Goal: Task Accomplishment & Management: Complete application form

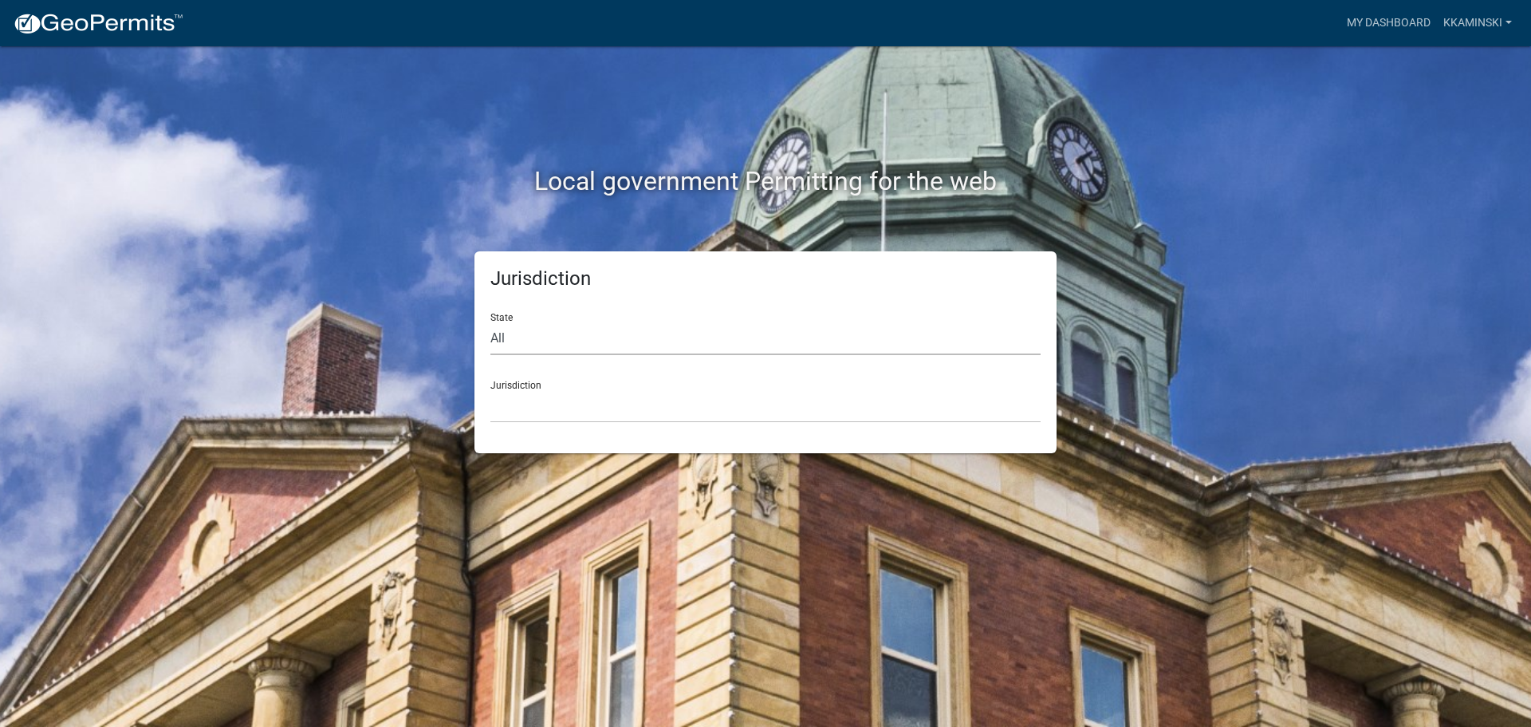
click at [515, 335] on select "All [US_STATE] [US_STATE] [US_STATE] [US_STATE] [US_STATE] [US_STATE] [US_STATE…" at bounding box center [766, 338] width 550 height 33
click at [491, 322] on select "All [US_STATE] [US_STATE] [US_STATE] [US_STATE] [US_STATE] [US_STATE] [US_STATE…" at bounding box center [766, 338] width 550 height 33
click at [593, 346] on select "All [US_STATE] [US_STATE] [US_STATE] [US_STATE] [US_STATE] [US_STATE] [US_STATE…" at bounding box center [766, 338] width 550 height 33
click at [689, 332] on select "All [US_STATE] [US_STATE] [US_STATE] [US_STATE] [US_STATE] [US_STATE] [US_STATE…" at bounding box center [766, 338] width 550 height 33
click at [606, 342] on select "All [US_STATE] [US_STATE] [US_STATE] [US_STATE] [US_STATE] [US_STATE] [US_STATE…" at bounding box center [766, 338] width 550 height 33
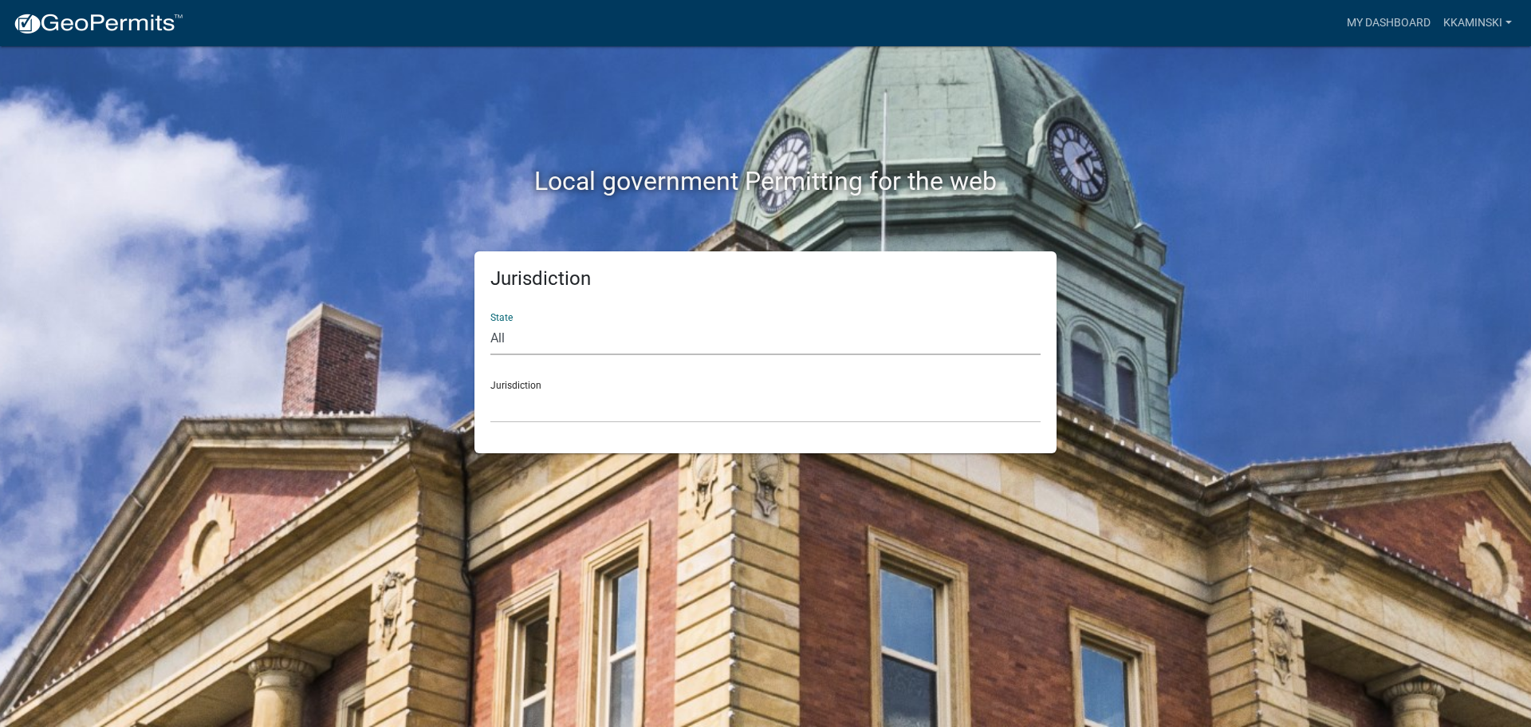
select select "[US_STATE]"
click at [491, 322] on select "All [US_STATE] [US_STATE] [US_STATE] [US_STATE] [US_STATE] [US_STATE] [US_STATE…" at bounding box center [766, 338] width 550 height 33
click at [593, 431] on div "Jurisdiction State All [US_STATE] [US_STATE] [US_STATE] [US_STATE] [US_STATE] […" at bounding box center [766, 352] width 582 height 202
click at [623, 425] on div "Jurisdiction State All [US_STATE] [US_STATE] [US_STATE] [US_STATE] [US_STATE] […" at bounding box center [766, 352] width 582 height 202
click at [663, 413] on select "City of [GEOGRAPHIC_DATA], [US_STATE] City of [GEOGRAPHIC_DATA], [US_STATE] Cit…" at bounding box center [766, 406] width 550 height 33
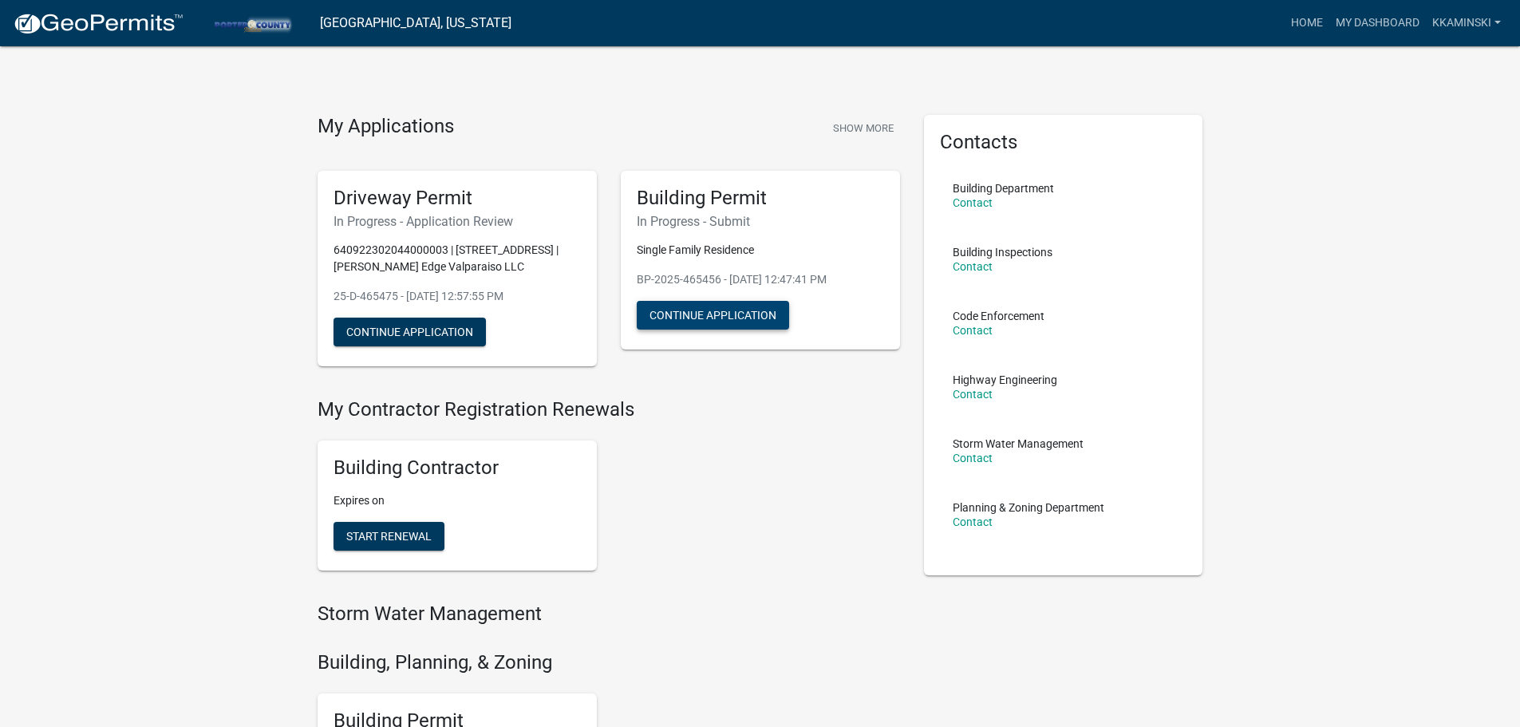
click at [656, 311] on button "Continue Application" at bounding box center [713, 315] width 152 height 29
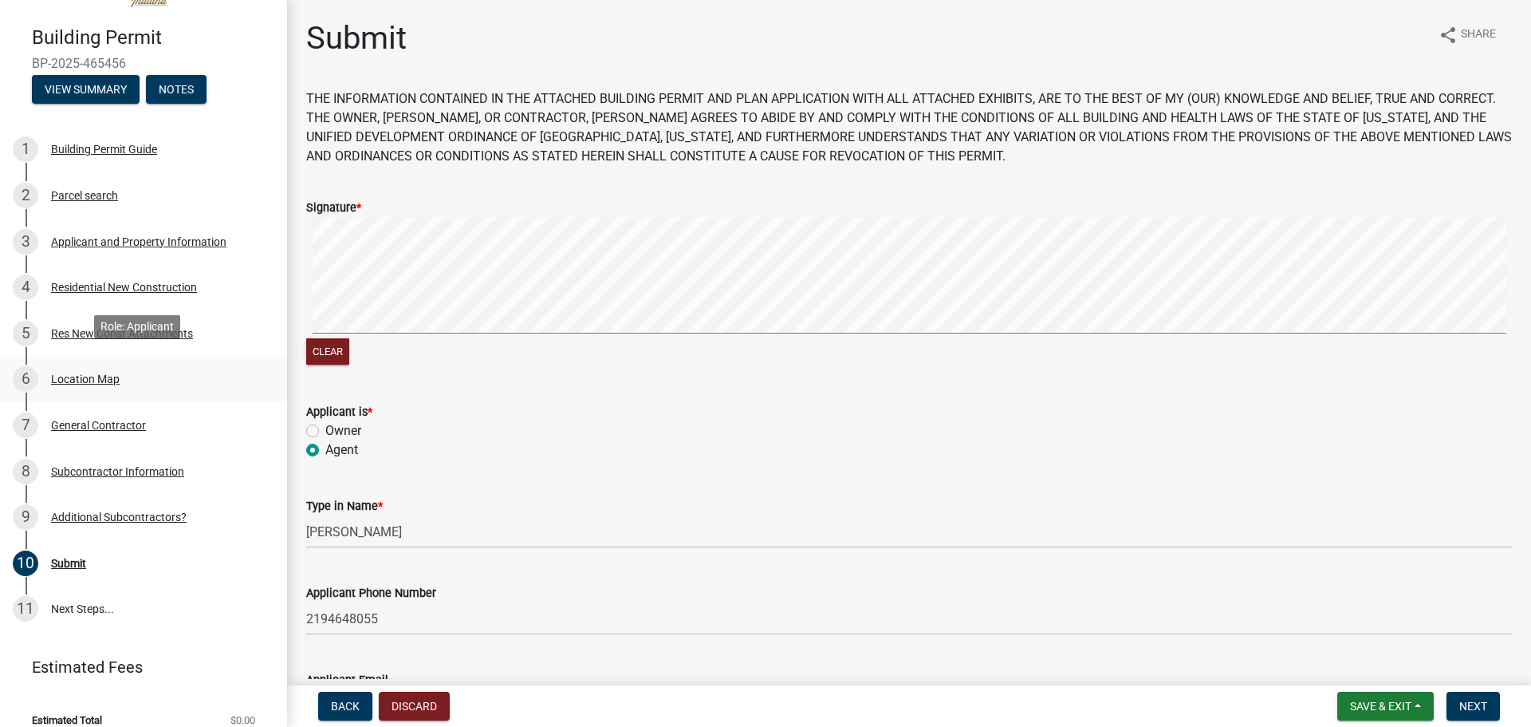
scroll to position [67, 0]
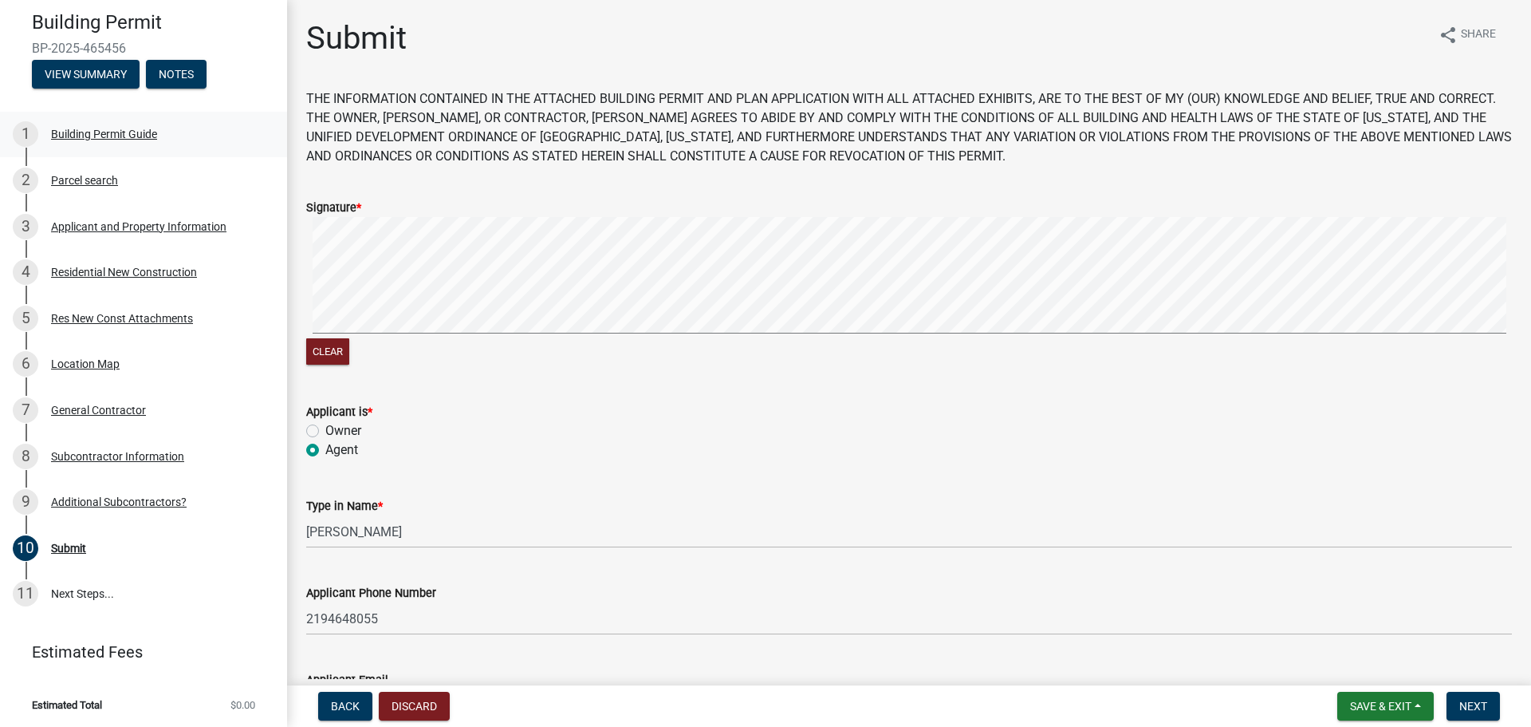
click at [168, 143] on div "1 Building Permit Guide" at bounding box center [137, 134] width 249 height 26
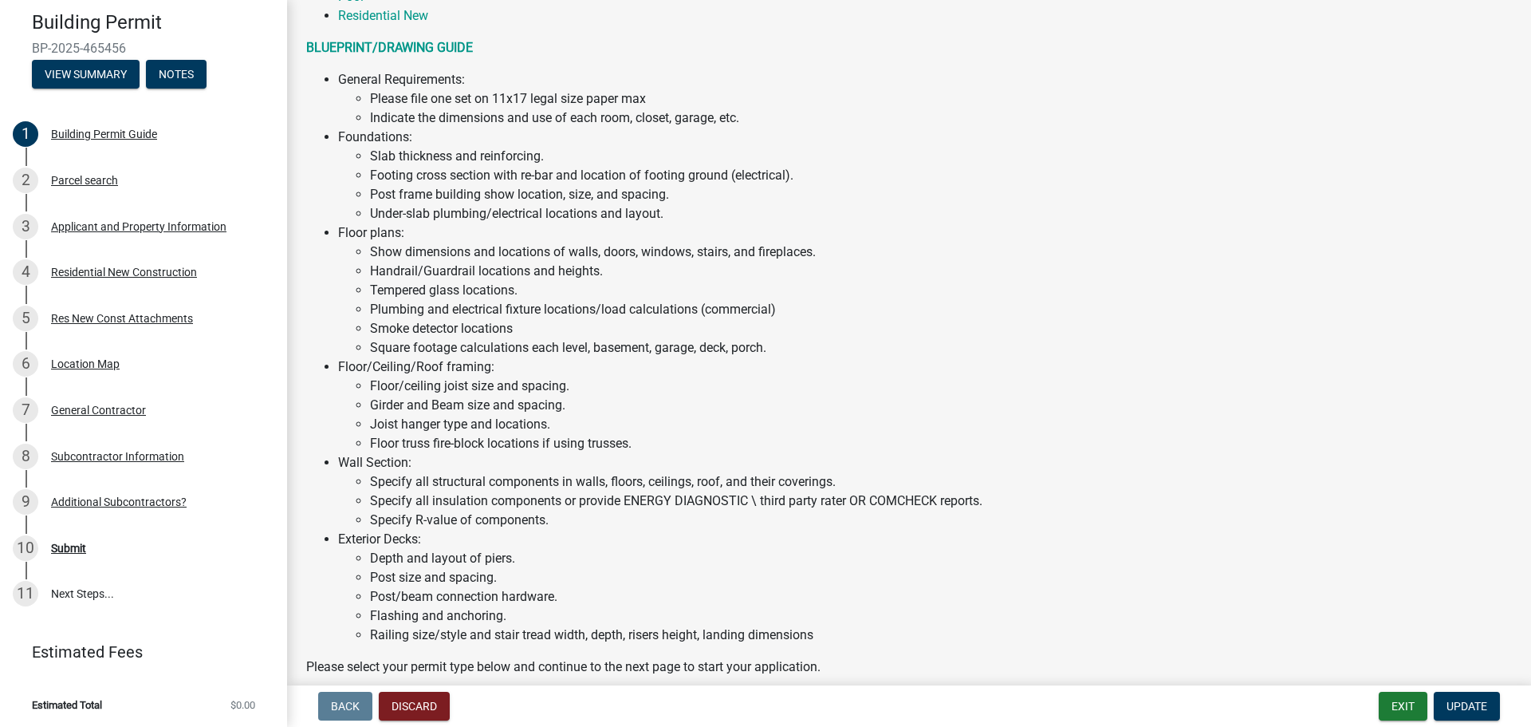
scroll to position [638, 0]
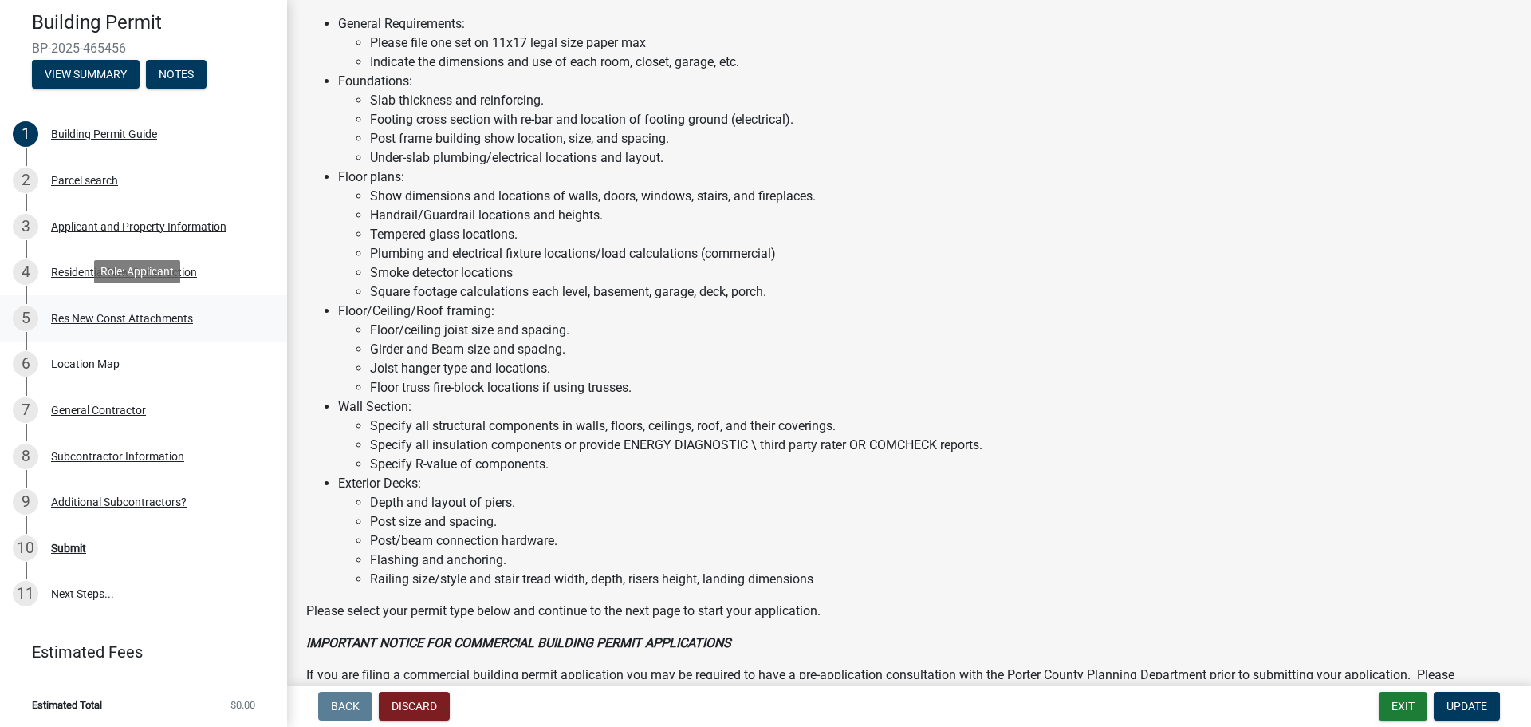
click at [145, 305] on div "5 Res New Const Attachments" at bounding box center [137, 318] width 249 height 26
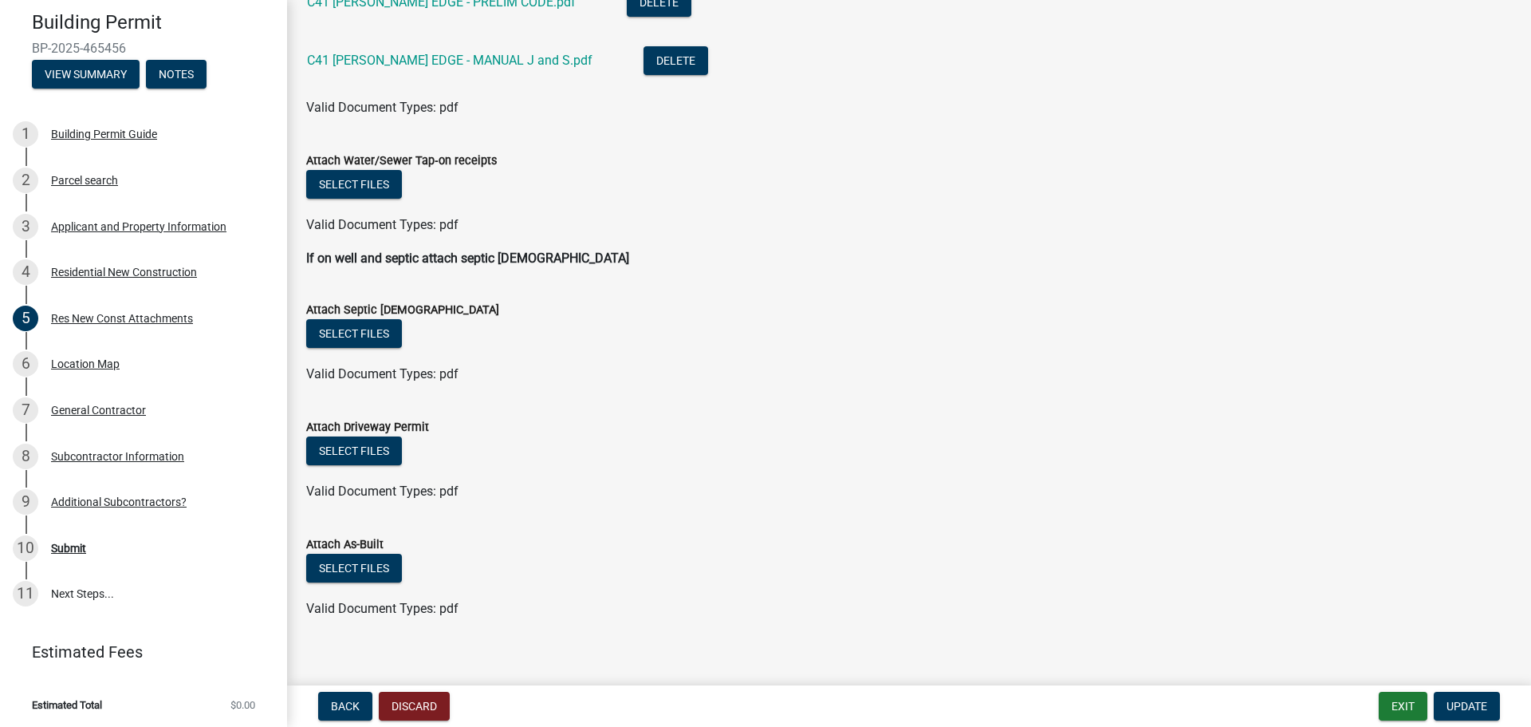
scroll to position [734, 0]
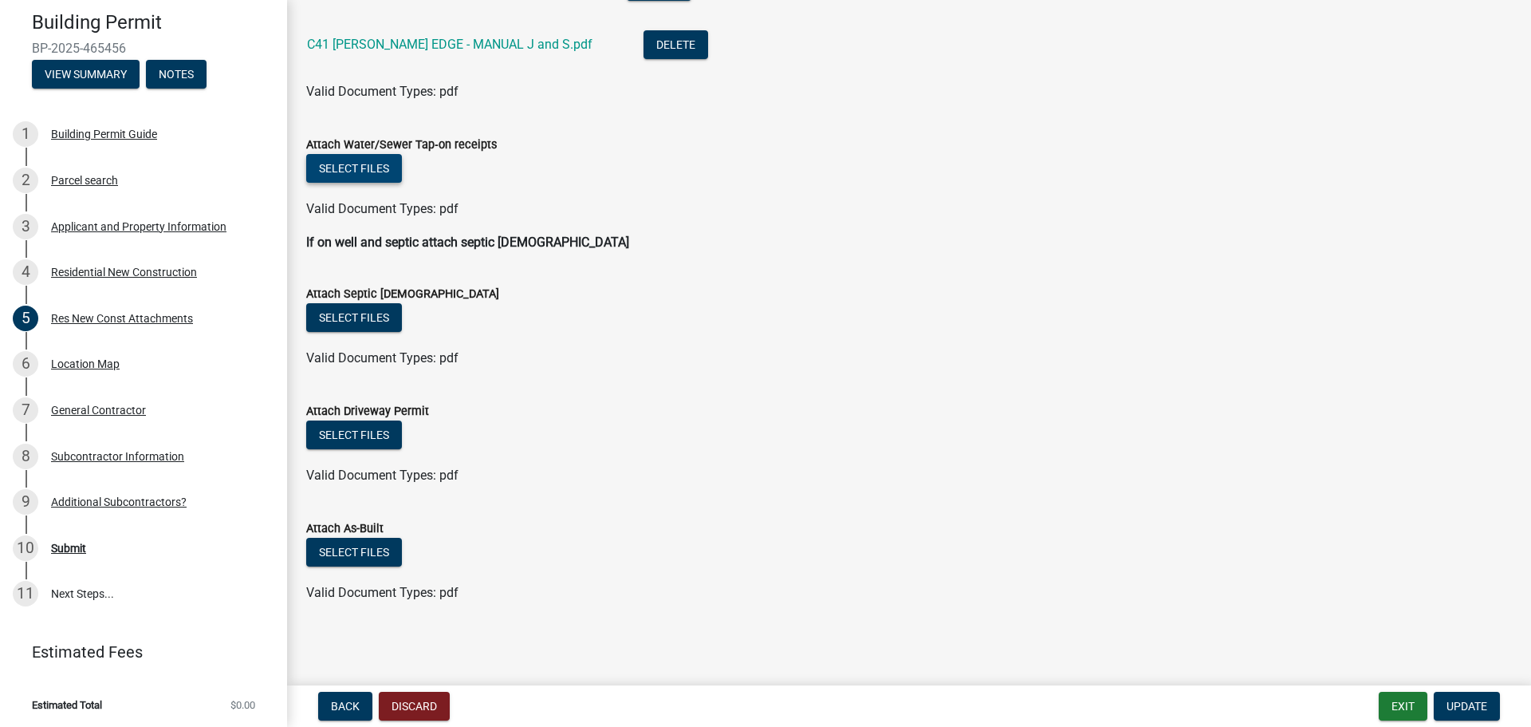
click at [375, 174] on button "Select files" at bounding box center [354, 168] width 96 height 29
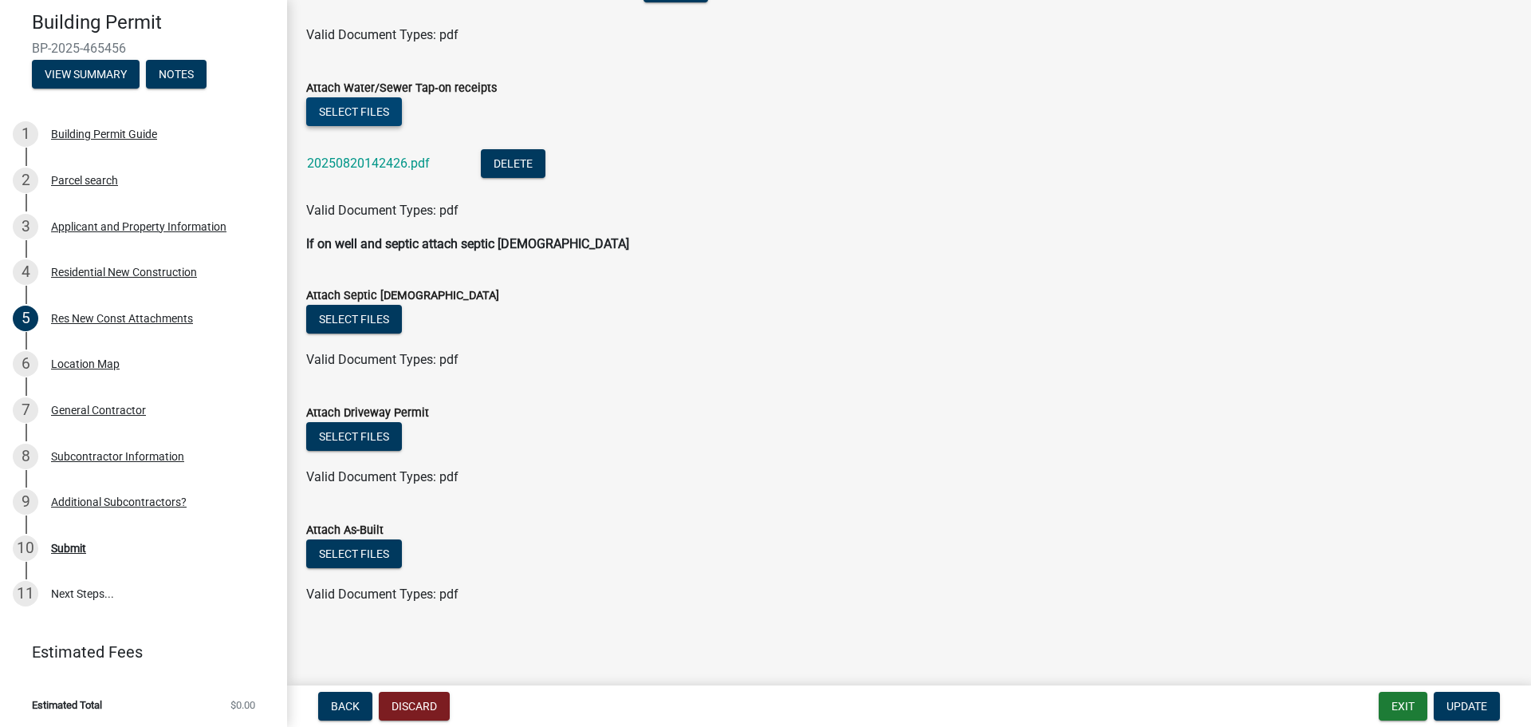
scroll to position [792, 0]
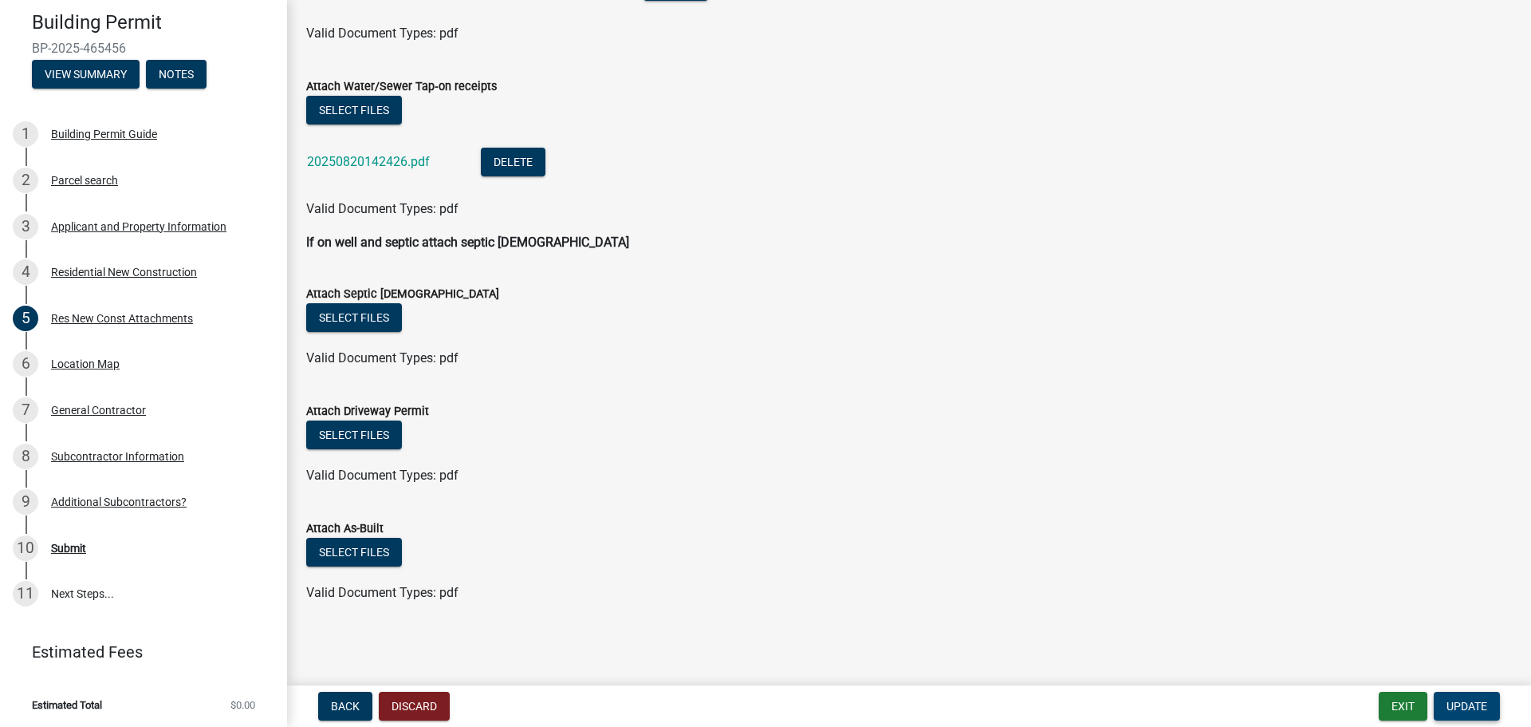
click at [1478, 704] on span "Update" at bounding box center [1467, 706] width 41 height 13
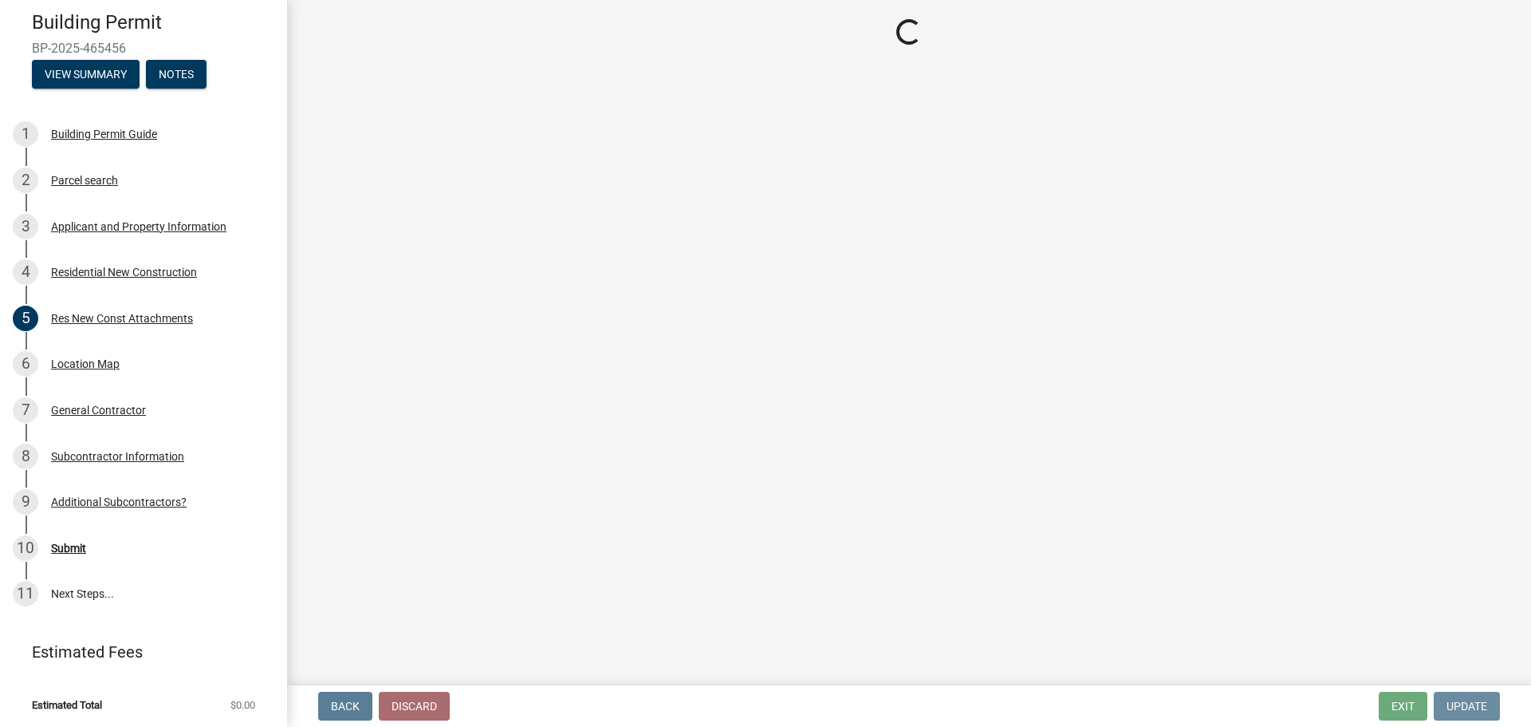
scroll to position [0, 0]
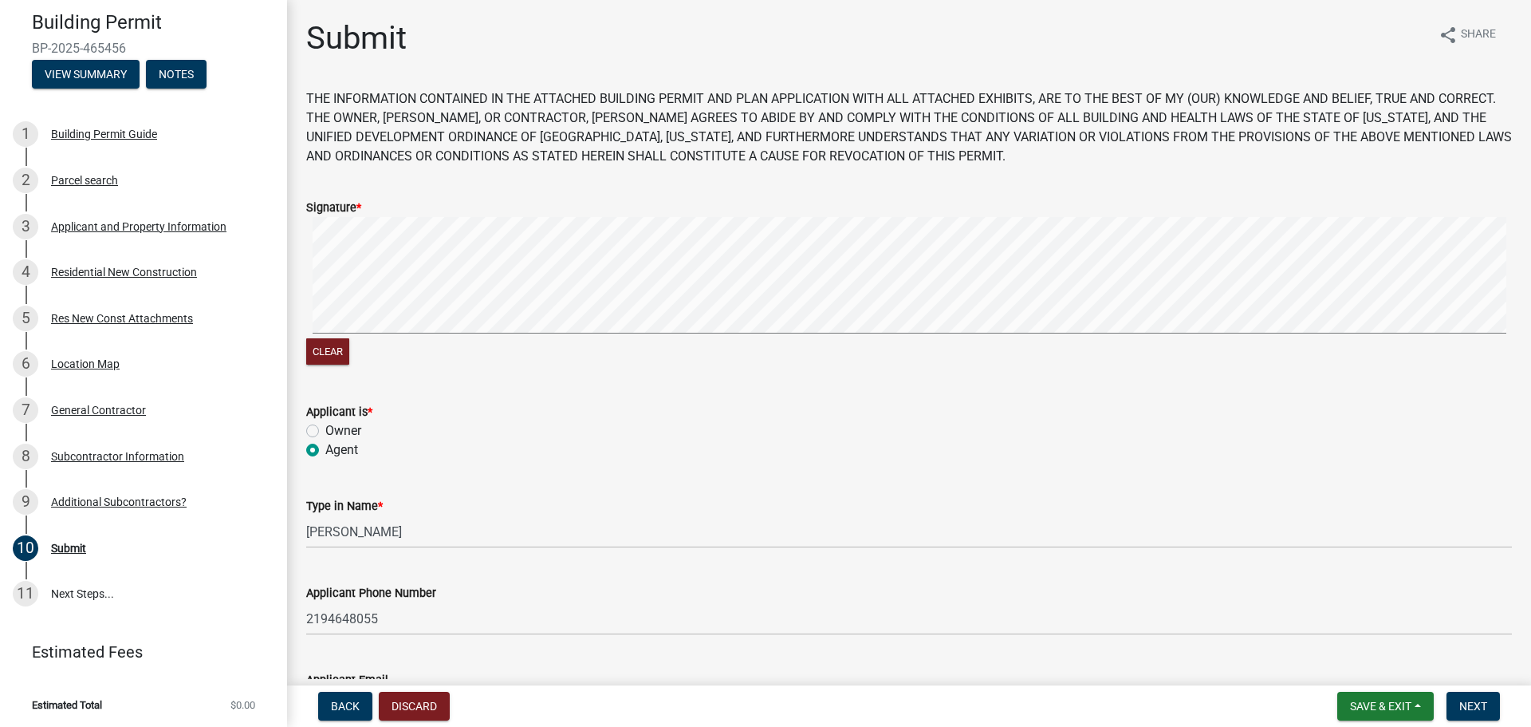
click at [1531, 242] on main "Submit share Share THE INFORMATION CONTAINED IN THE ATTACHED BUILDING PERMIT AN…" at bounding box center [909, 339] width 1244 height 679
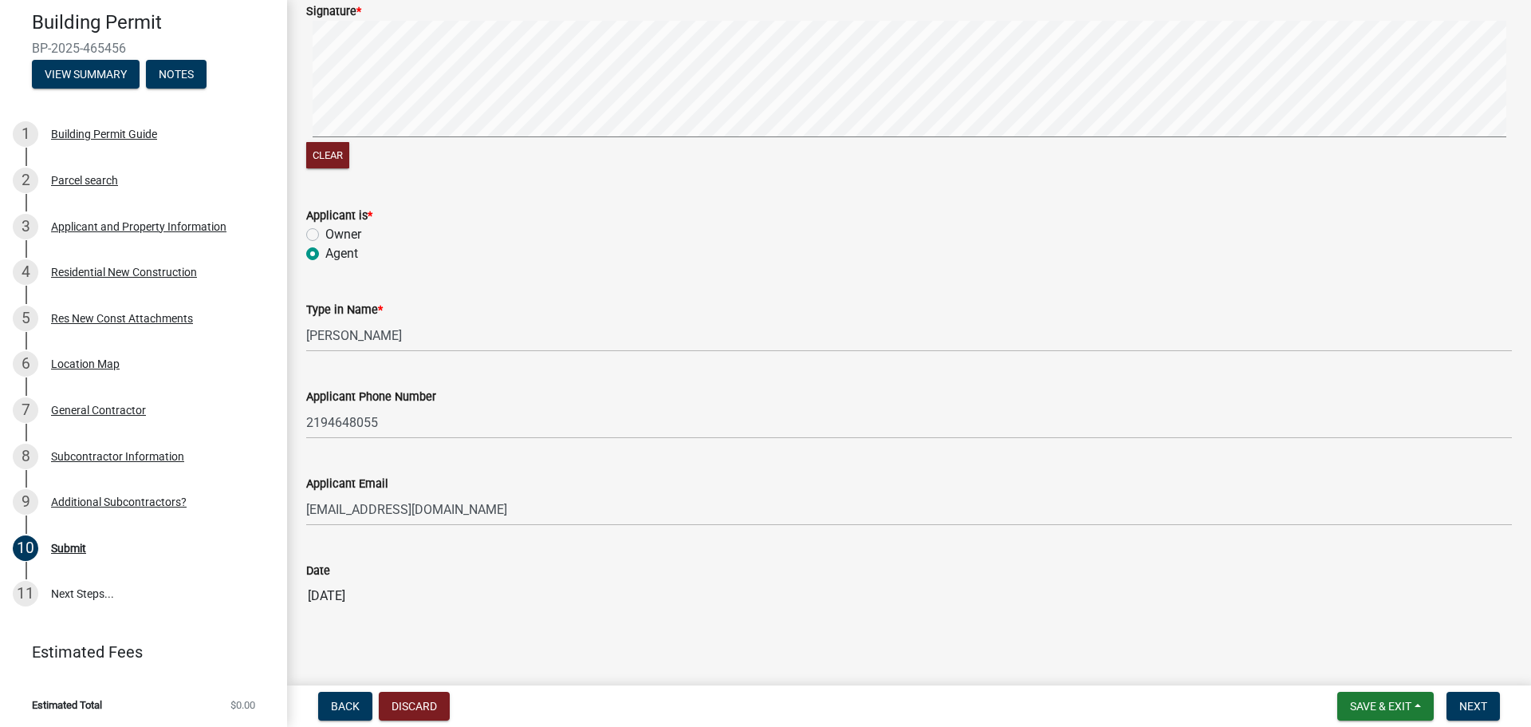
scroll to position [217, 0]
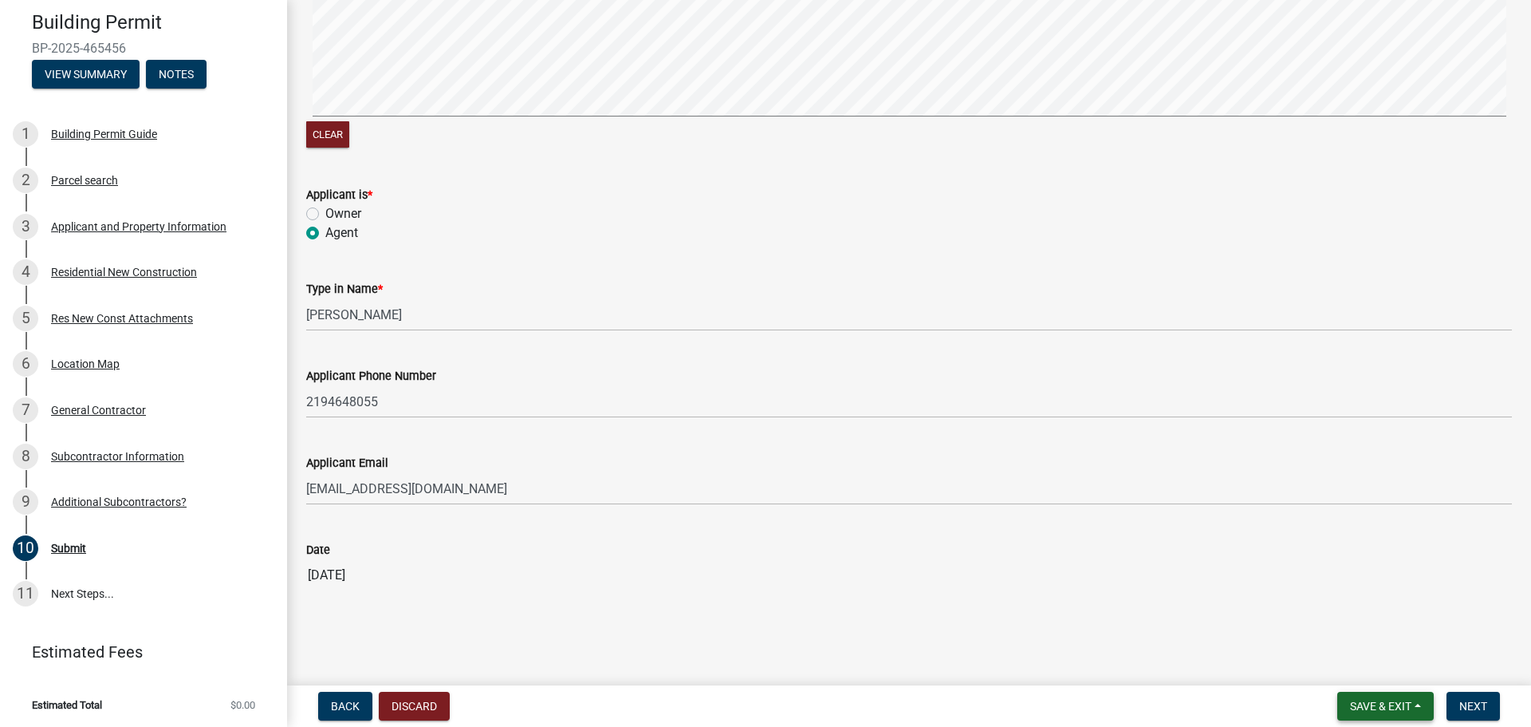
click at [1403, 704] on span "Save & Exit" at bounding box center [1380, 706] width 61 height 13
click at [1362, 629] on button "Save" at bounding box center [1371, 626] width 128 height 38
click at [99, 576] on link "11 Next Steps..." at bounding box center [143, 594] width 287 height 46
click at [100, 593] on link "11 Next Steps..." at bounding box center [143, 594] width 287 height 46
click at [1447, 716] on button "Next" at bounding box center [1473, 706] width 53 height 29
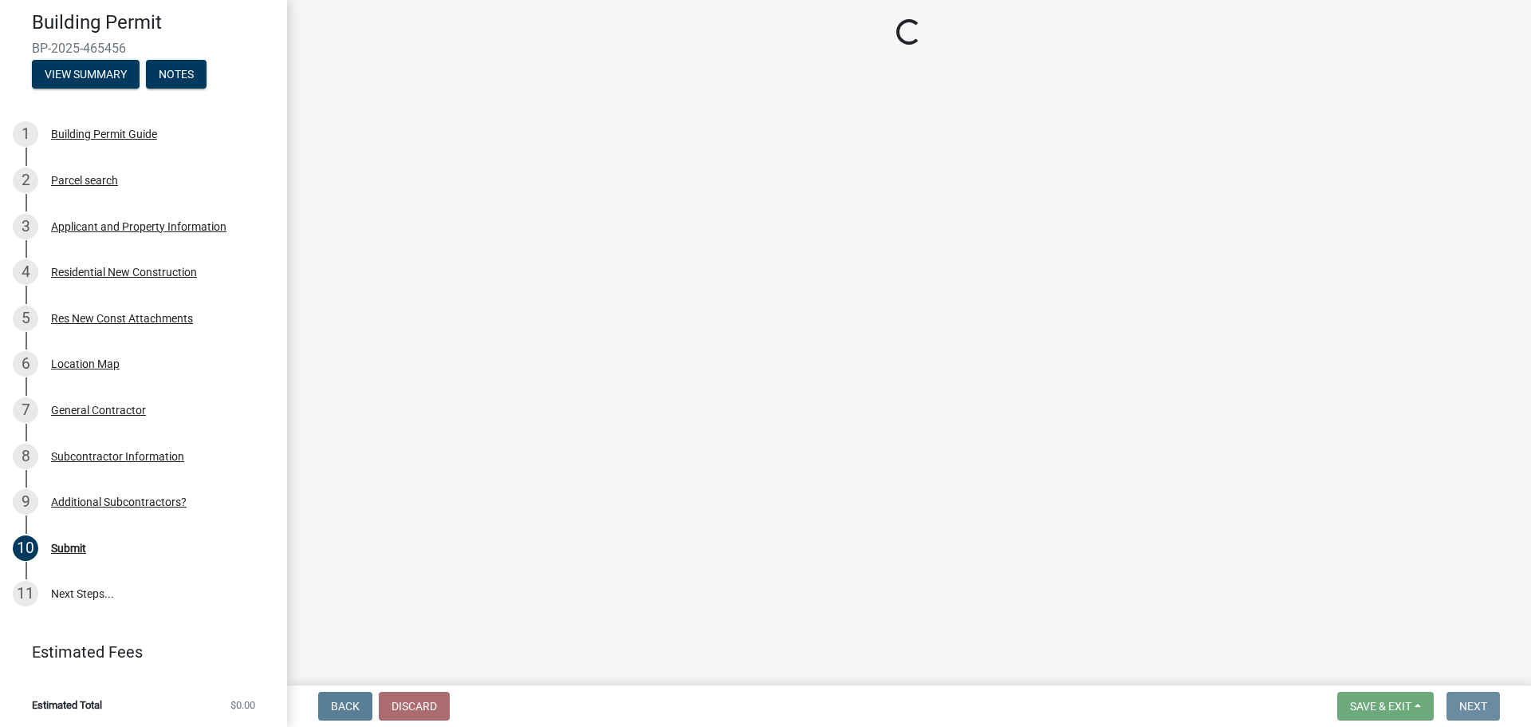
scroll to position [0, 0]
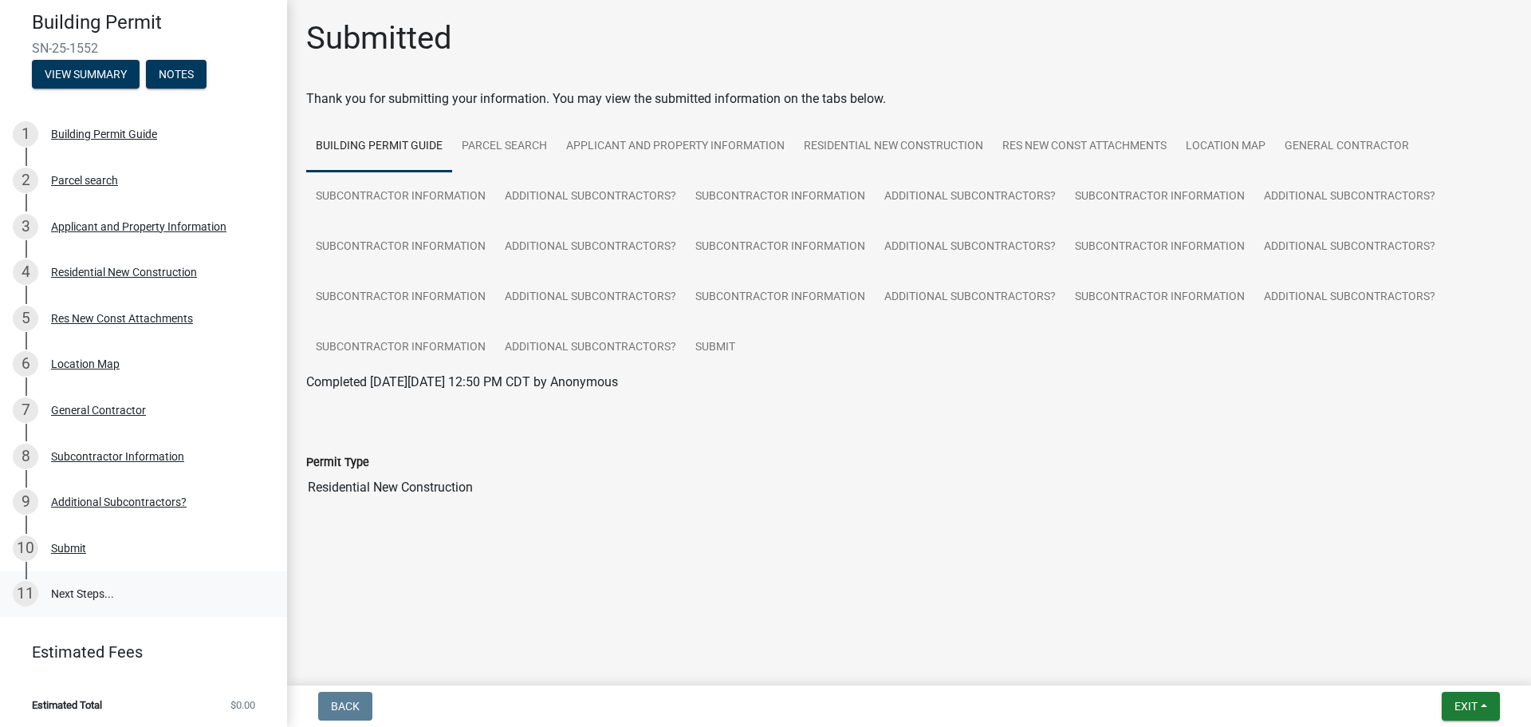
click at [92, 578] on link "11 Next Steps..." at bounding box center [143, 594] width 287 height 46
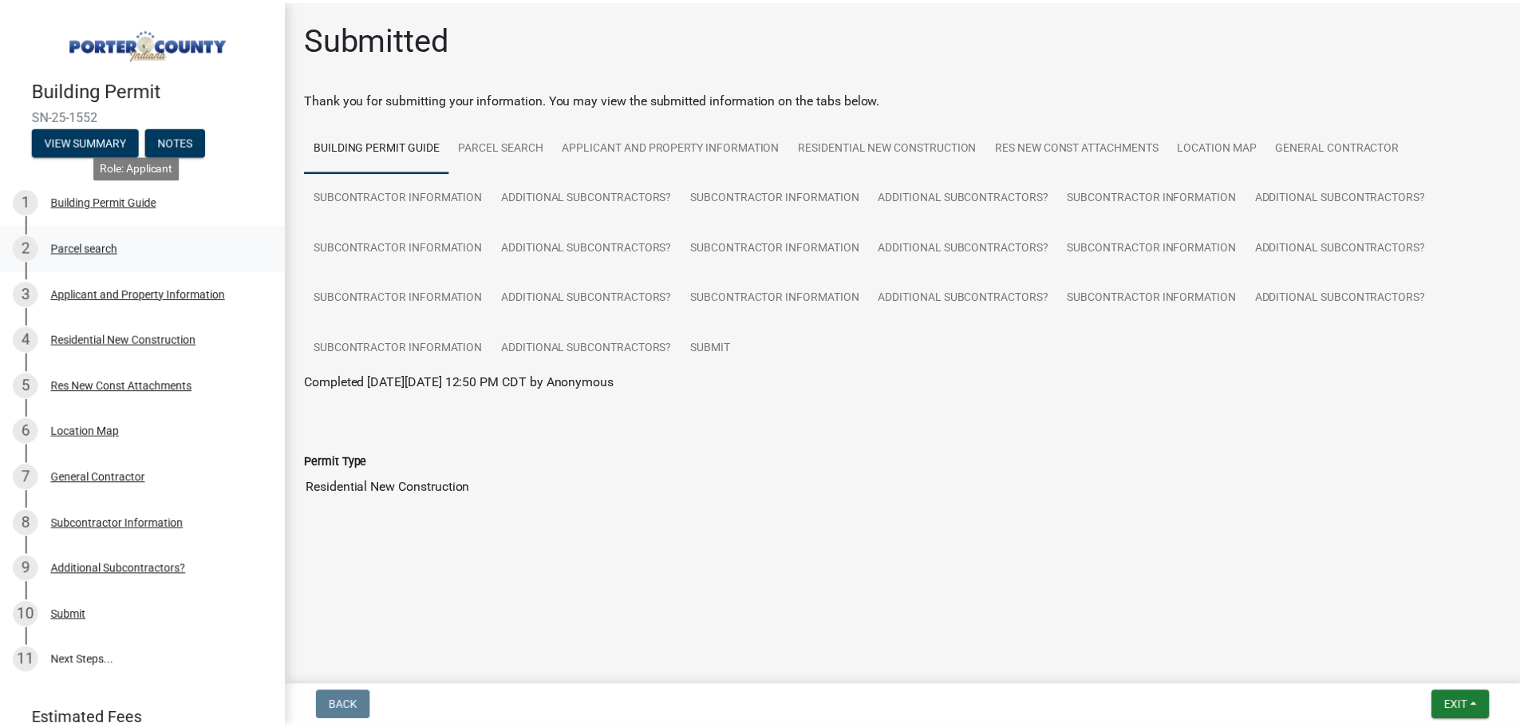
scroll to position [67, 0]
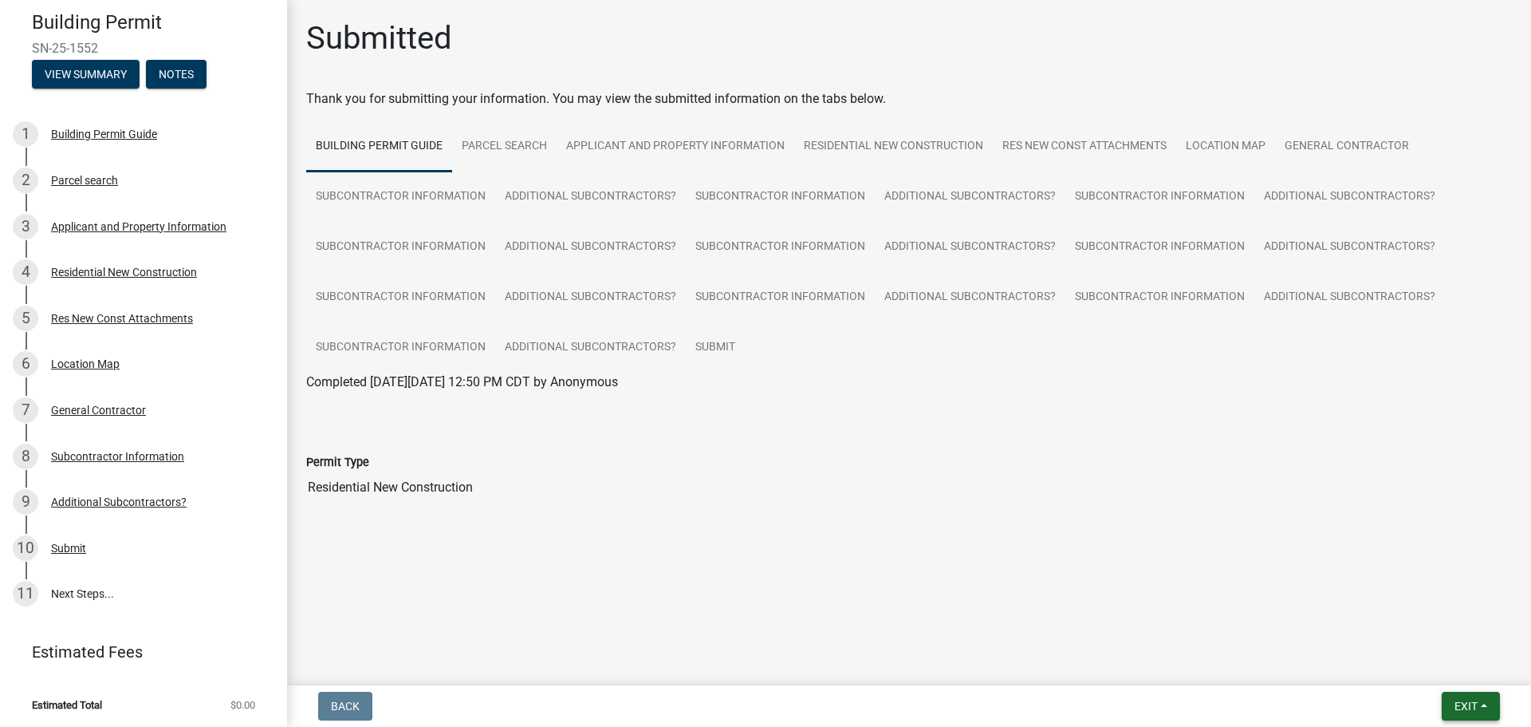
click at [1457, 697] on button "Exit" at bounding box center [1471, 706] width 58 height 29
click at [1434, 655] on button "Save & Exit" at bounding box center [1437, 664] width 128 height 38
